Goal: Find specific page/section: Find specific page/section

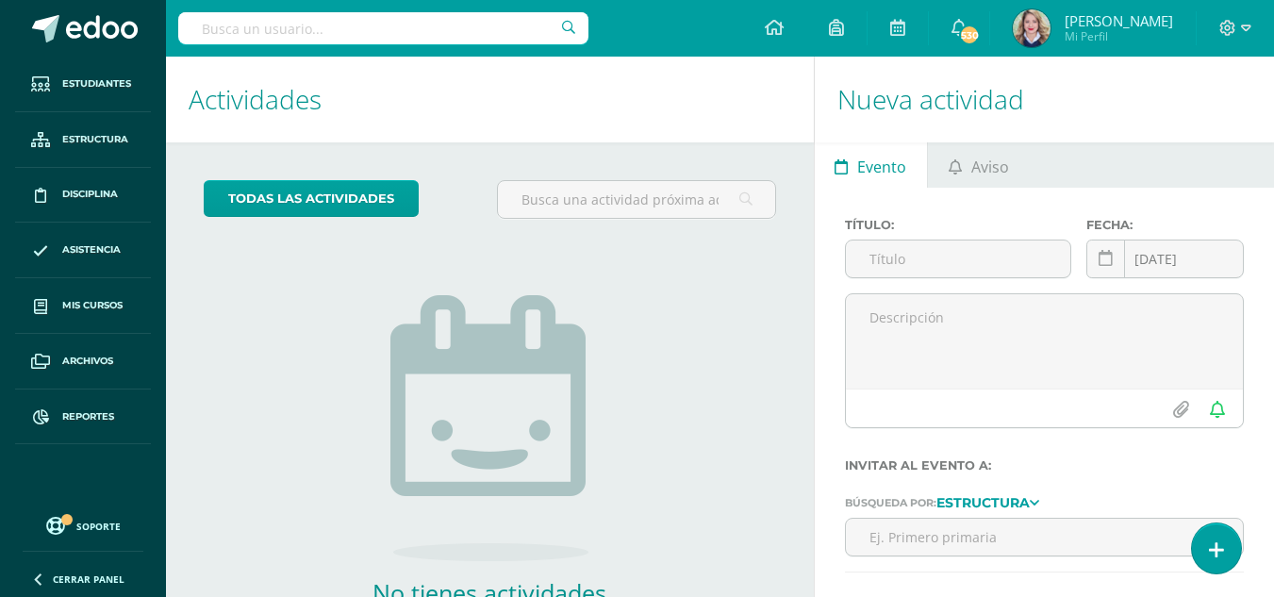
click at [262, 33] on input "text" at bounding box center [383, 28] width 410 height 32
type input "maria renee casimiro"
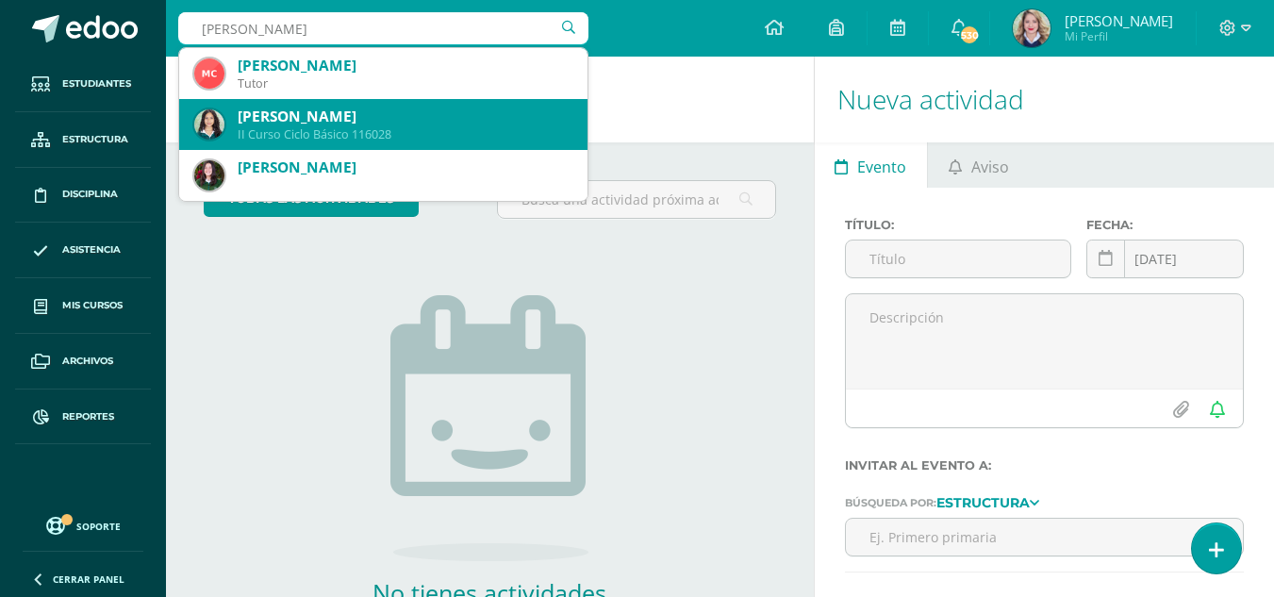
click at [317, 113] on div "María René Casimiro Pineda" at bounding box center [405, 117] width 335 height 20
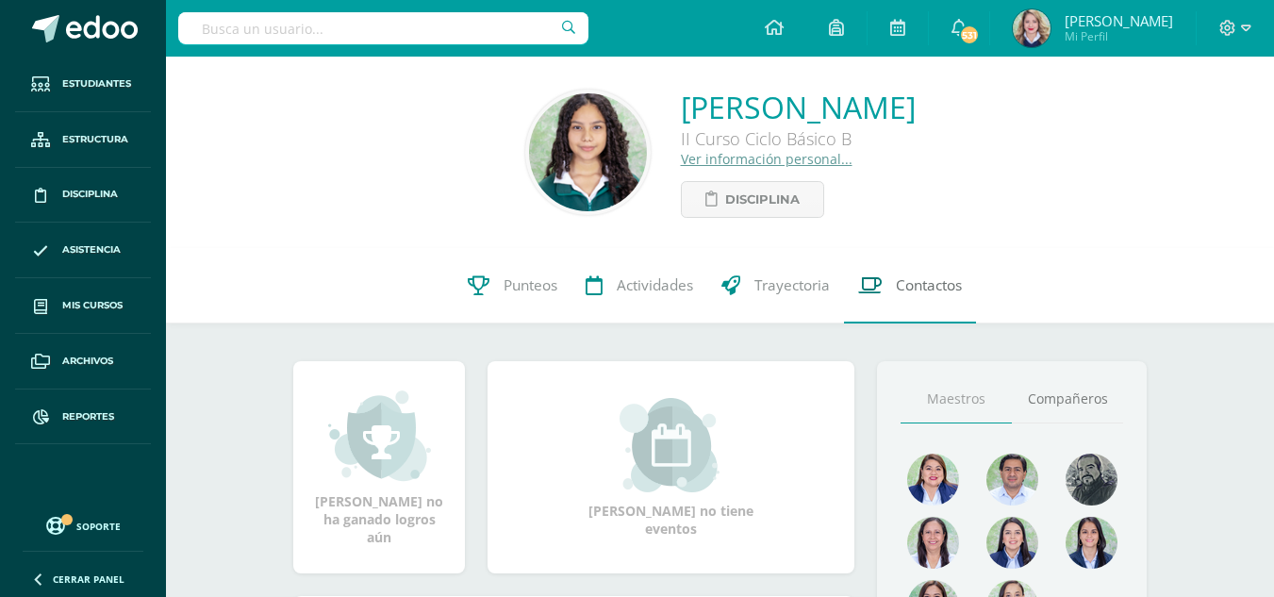
click at [940, 283] on span "Contactos" at bounding box center [929, 285] width 66 height 20
